Goal: Complete application form

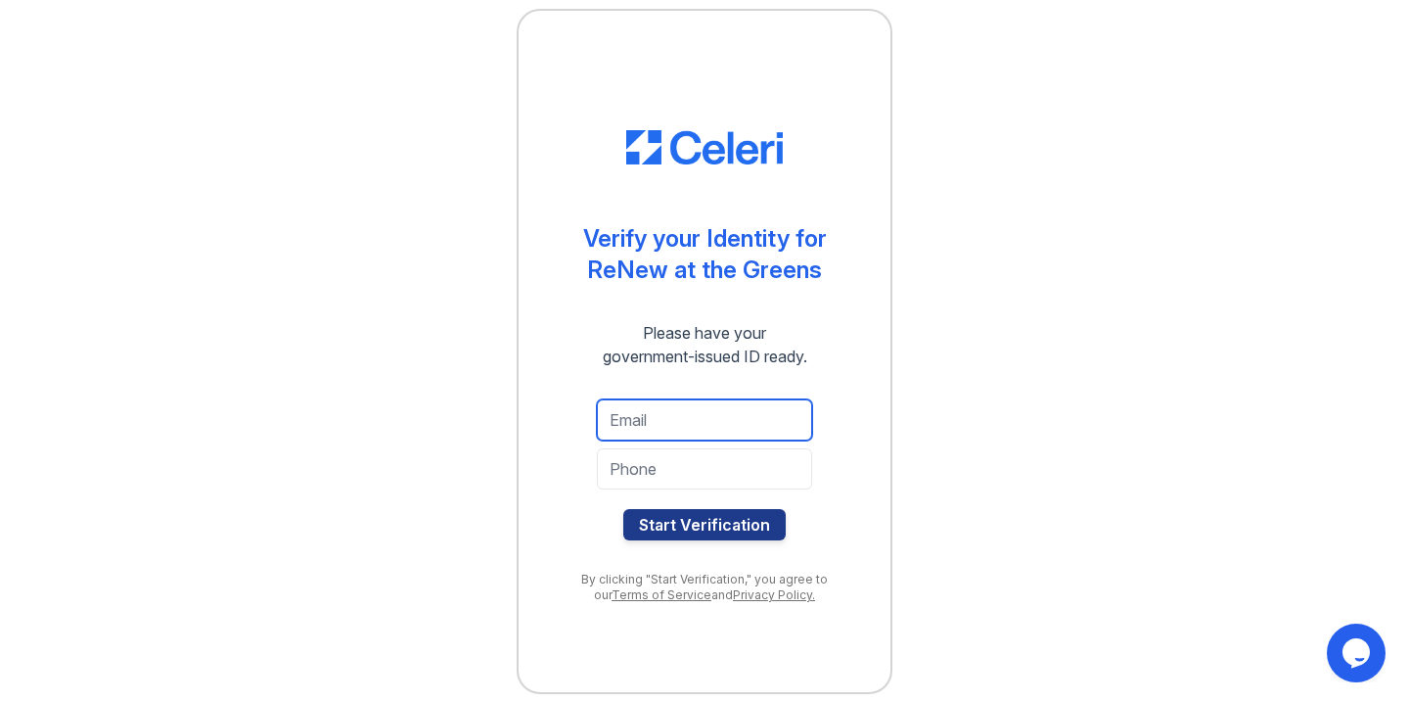
click at [668, 430] on input "email" at bounding box center [704, 419] width 215 height 41
type input "[EMAIL_ADDRESS][DOMAIN_NAME]"
click at [674, 476] on input "tel" at bounding box center [704, 468] width 215 height 41
click at [981, 428] on div "Verify your Identity for ReNew at the Greens Please have your government-issued…" at bounding box center [704, 351] width 1347 height 702
click at [700, 471] on input "tel" at bounding box center [704, 468] width 215 height 41
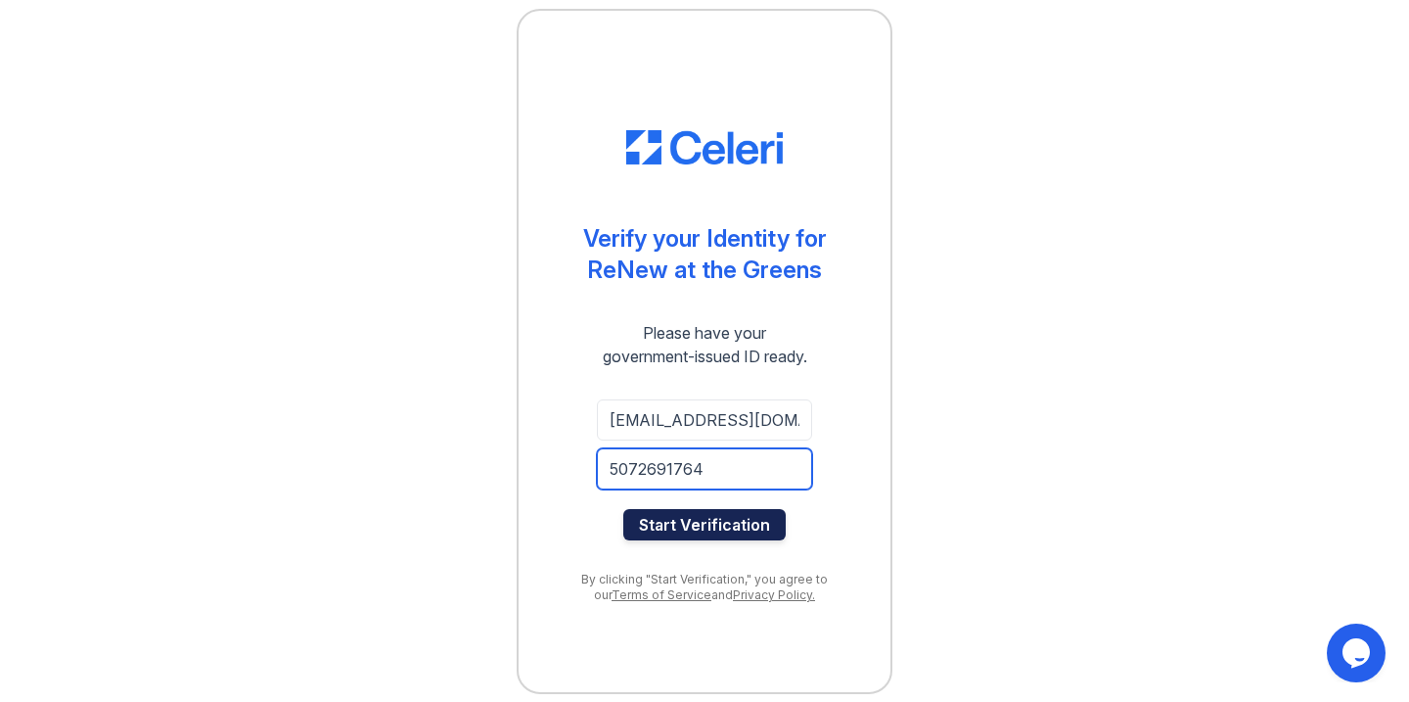
type input "5072691764"
click at [748, 520] on button "Start Verification" at bounding box center [704, 524] width 162 height 31
